Goal: Task Accomplishment & Management: Use online tool/utility

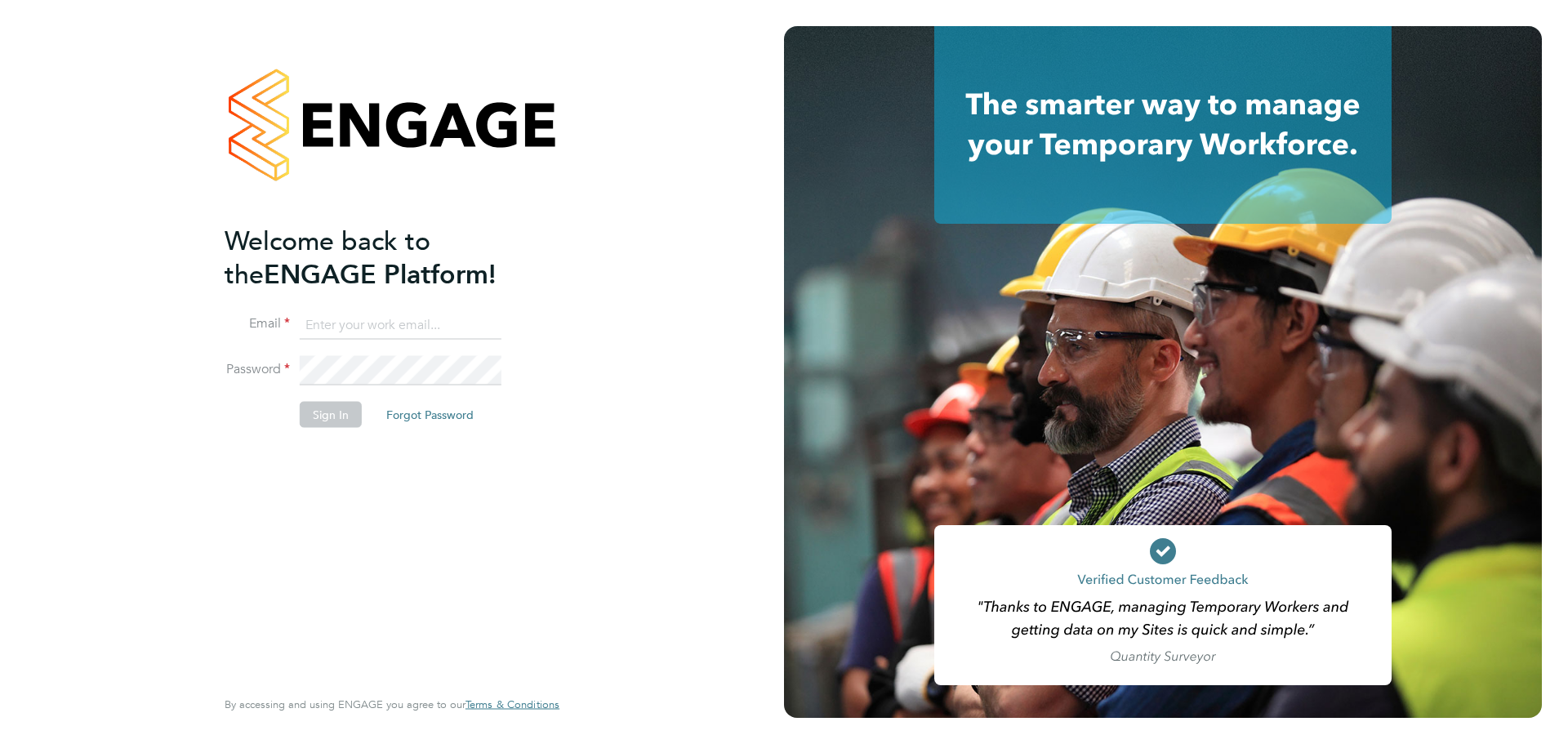
click at [360, 326] on input at bounding box center [400, 326] width 201 height 30
type input "sikander02@live.com"
